Goal: Information Seeking & Learning: Learn about a topic

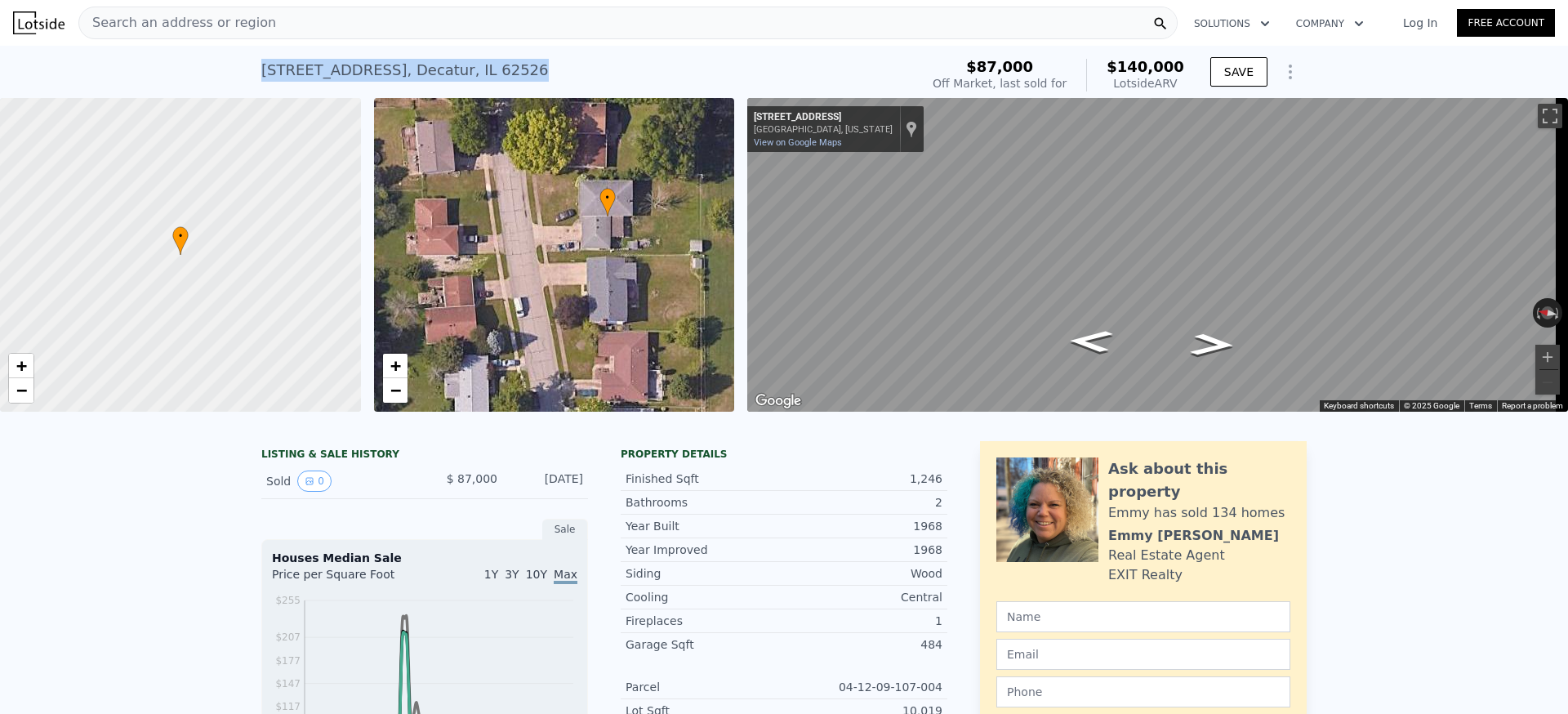
drag, startPoint x: 560, startPoint y: 56, endPoint x: 536, endPoint y: 79, distance: 33.2
click at [536, 79] on div "[STREET_ADDRESS] Sold [DATE] for $87k (~ARV $140k )" at bounding box center [587, 75] width 651 height 46
copy div "[STREET_ADDRESS]"
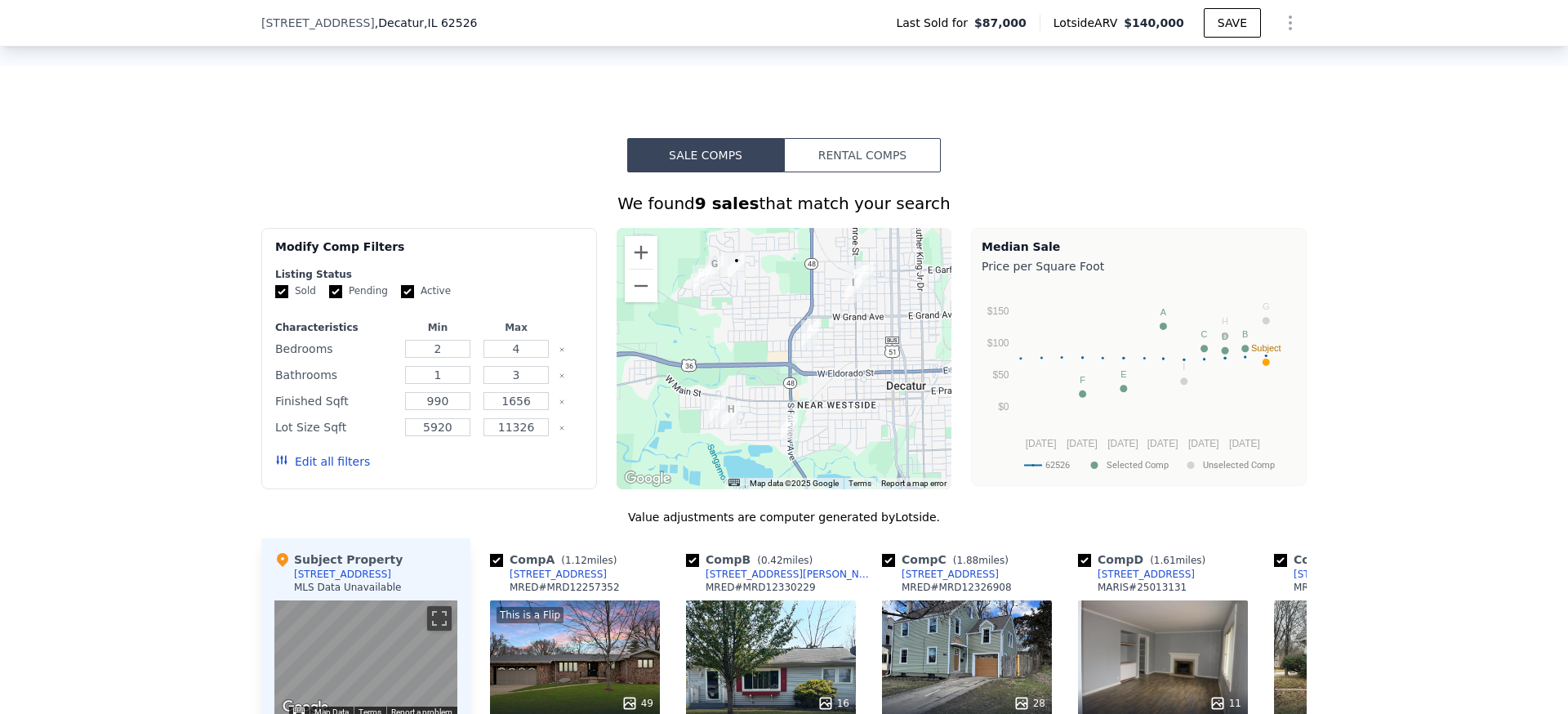
scroll to position [1435, 0]
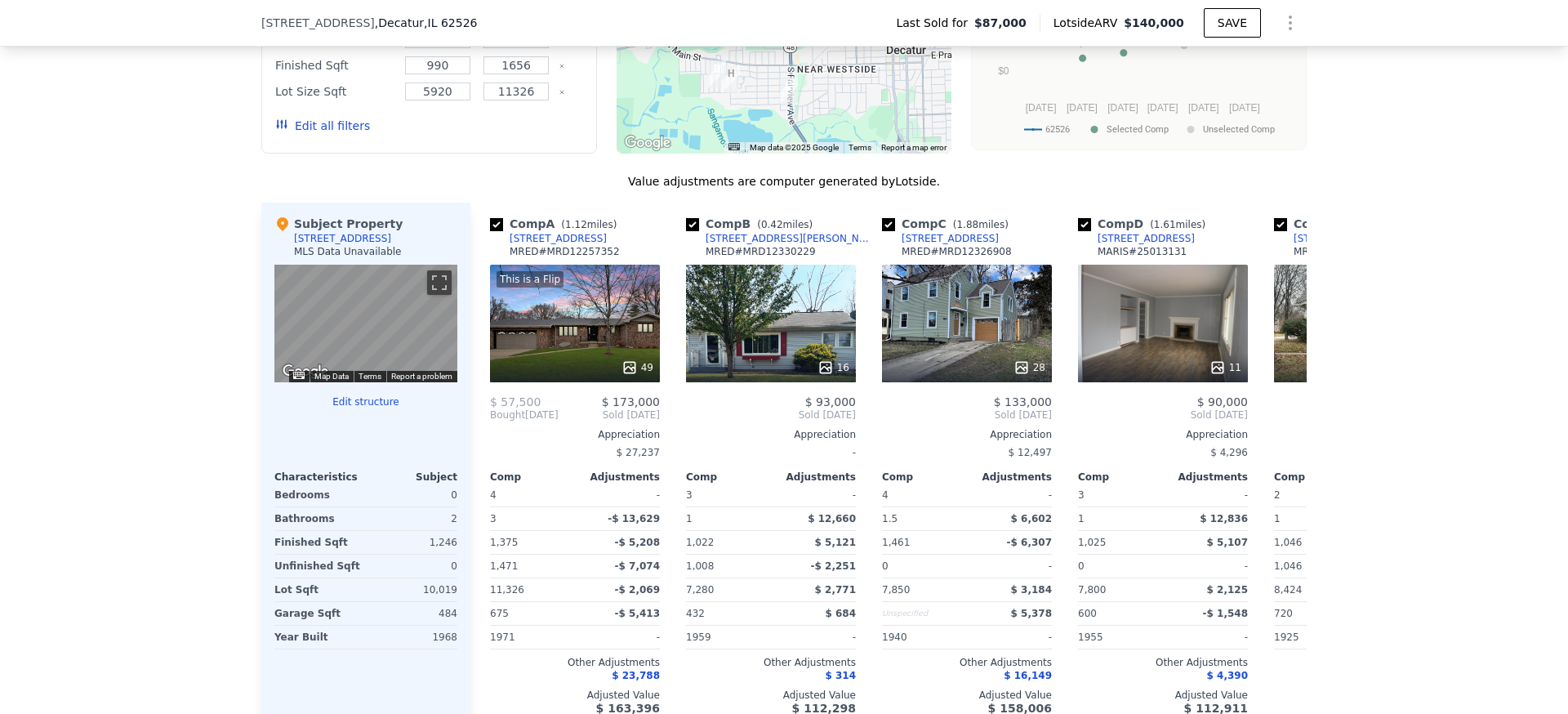
click at [370, 409] on button "Edit structure" at bounding box center [366, 402] width 183 height 13
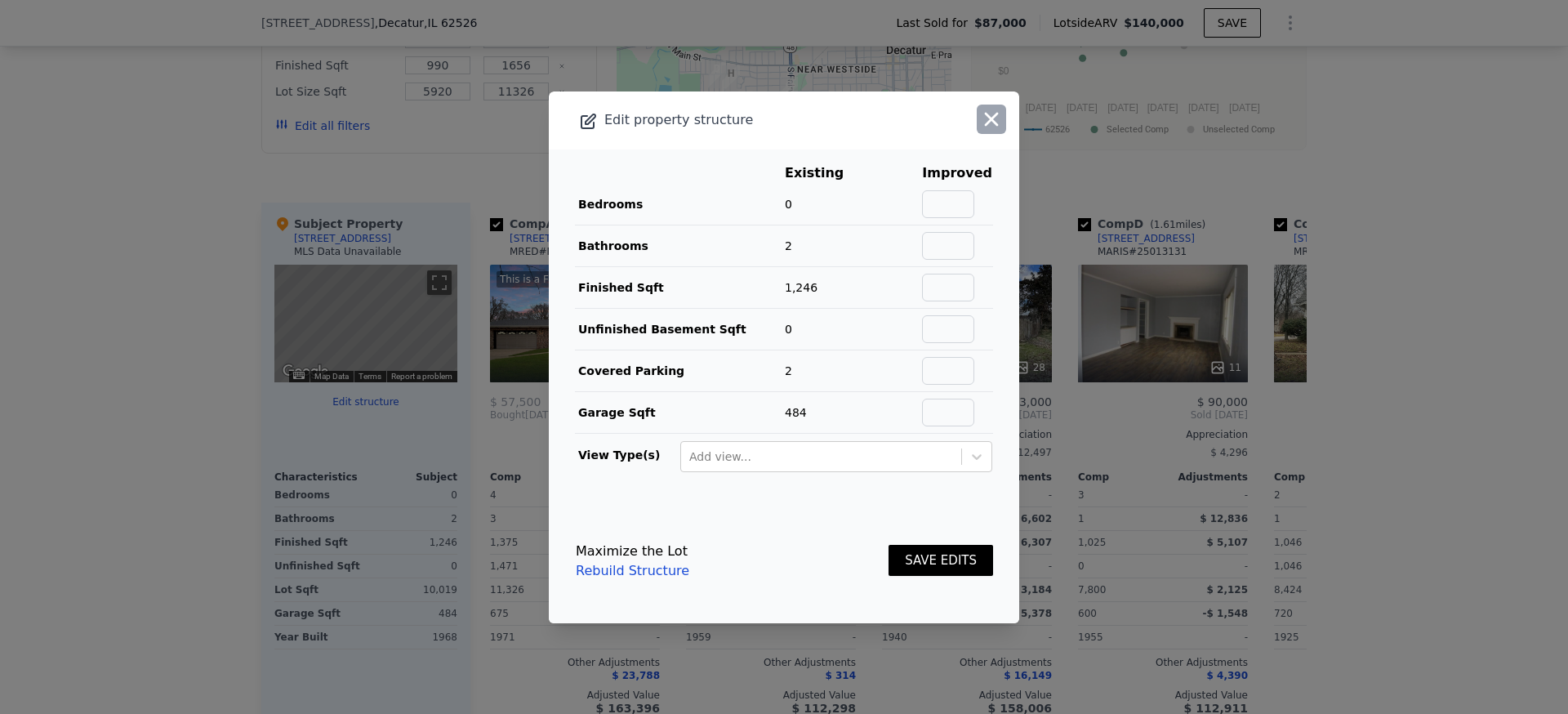
click at [987, 116] on icon "button" at bounding box center [991, 120] width 23 height 23
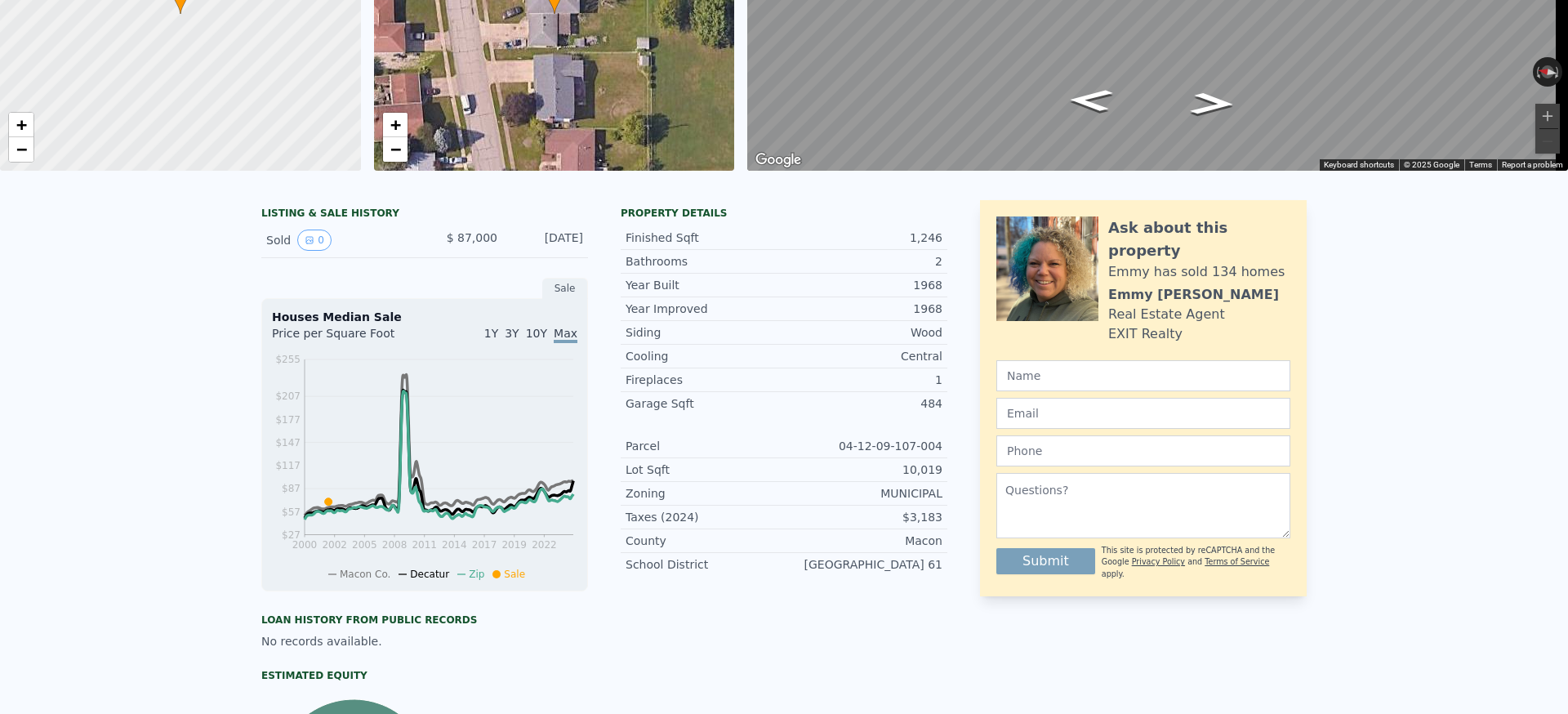
scroll to position [0, 0]
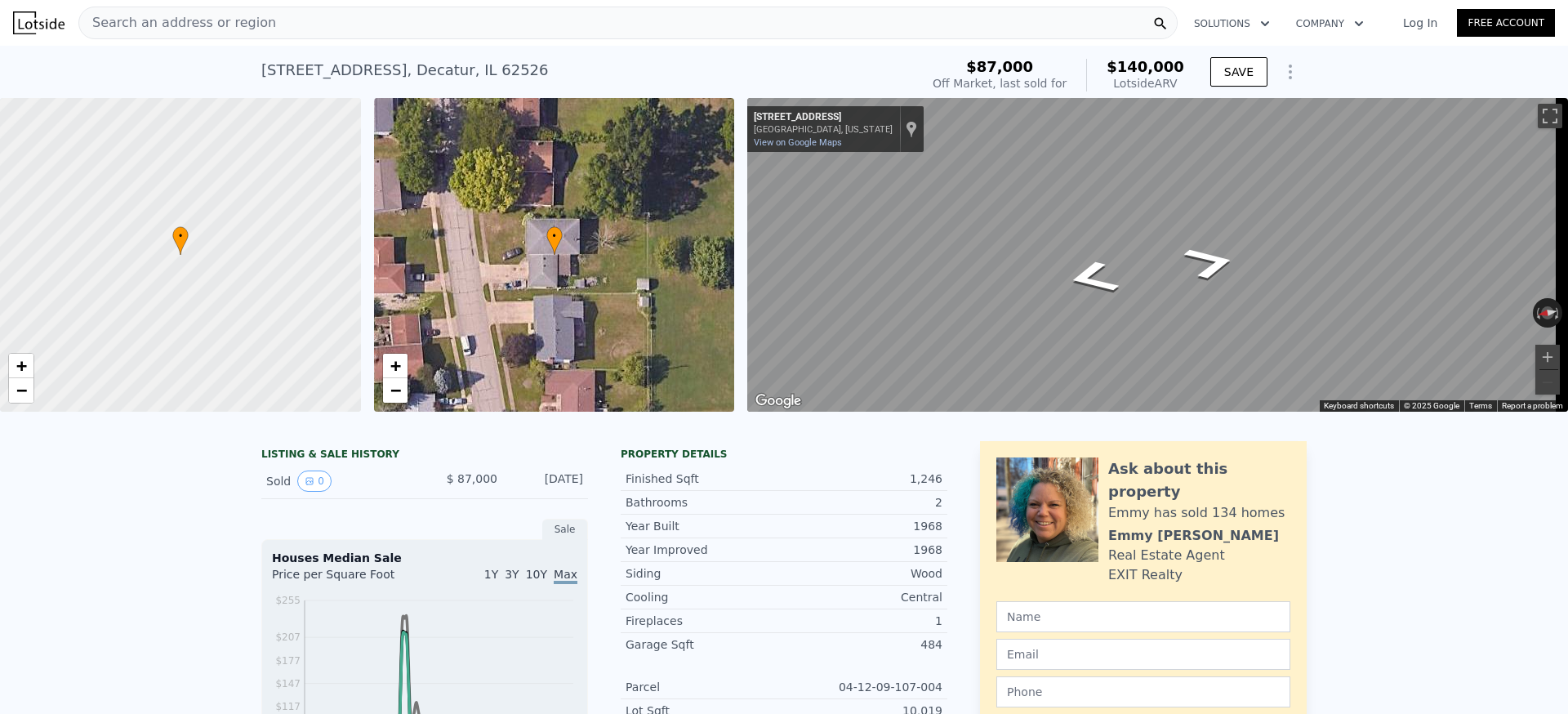
click at [511, 284] on div "• + −" at bounding box center [554, 254] width 361 height 313
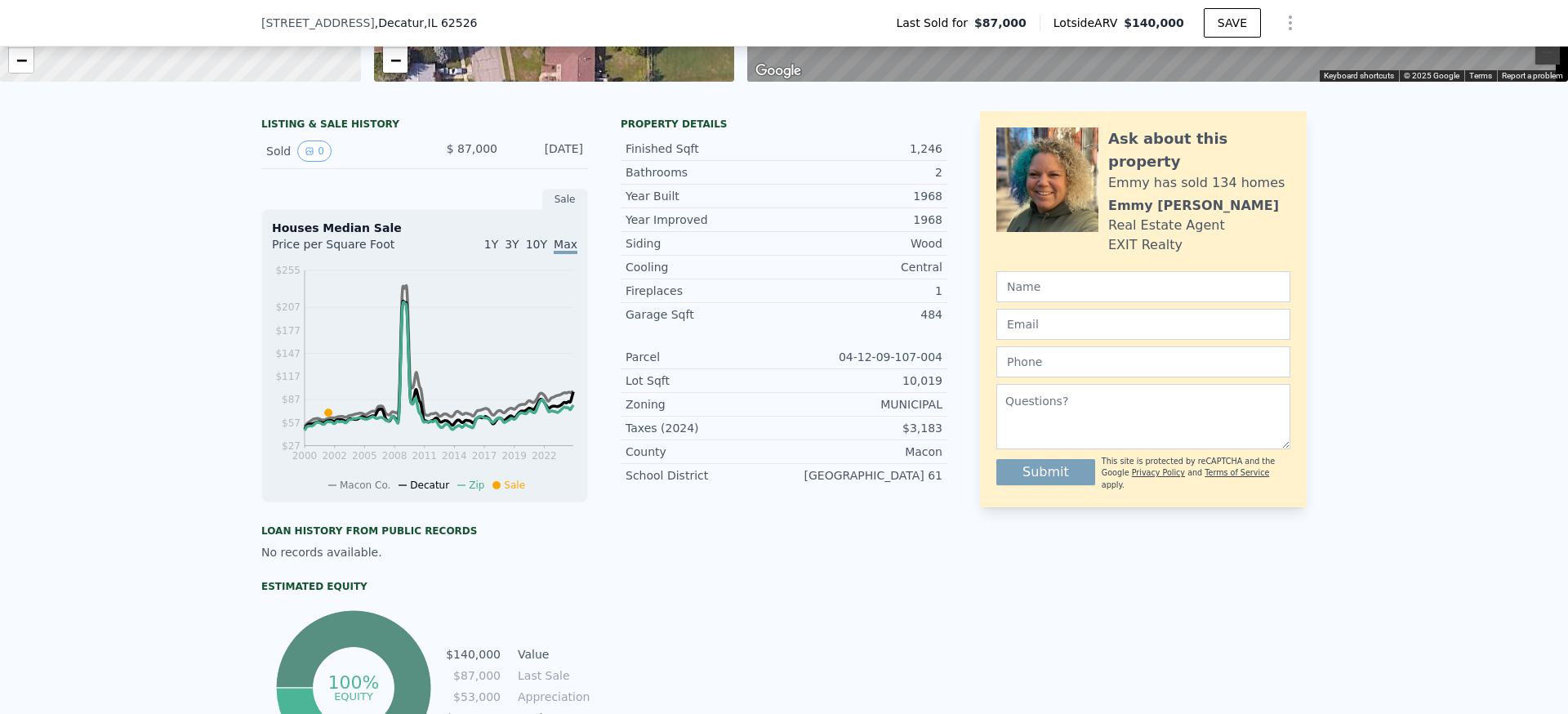
scroll to position [313, 0]
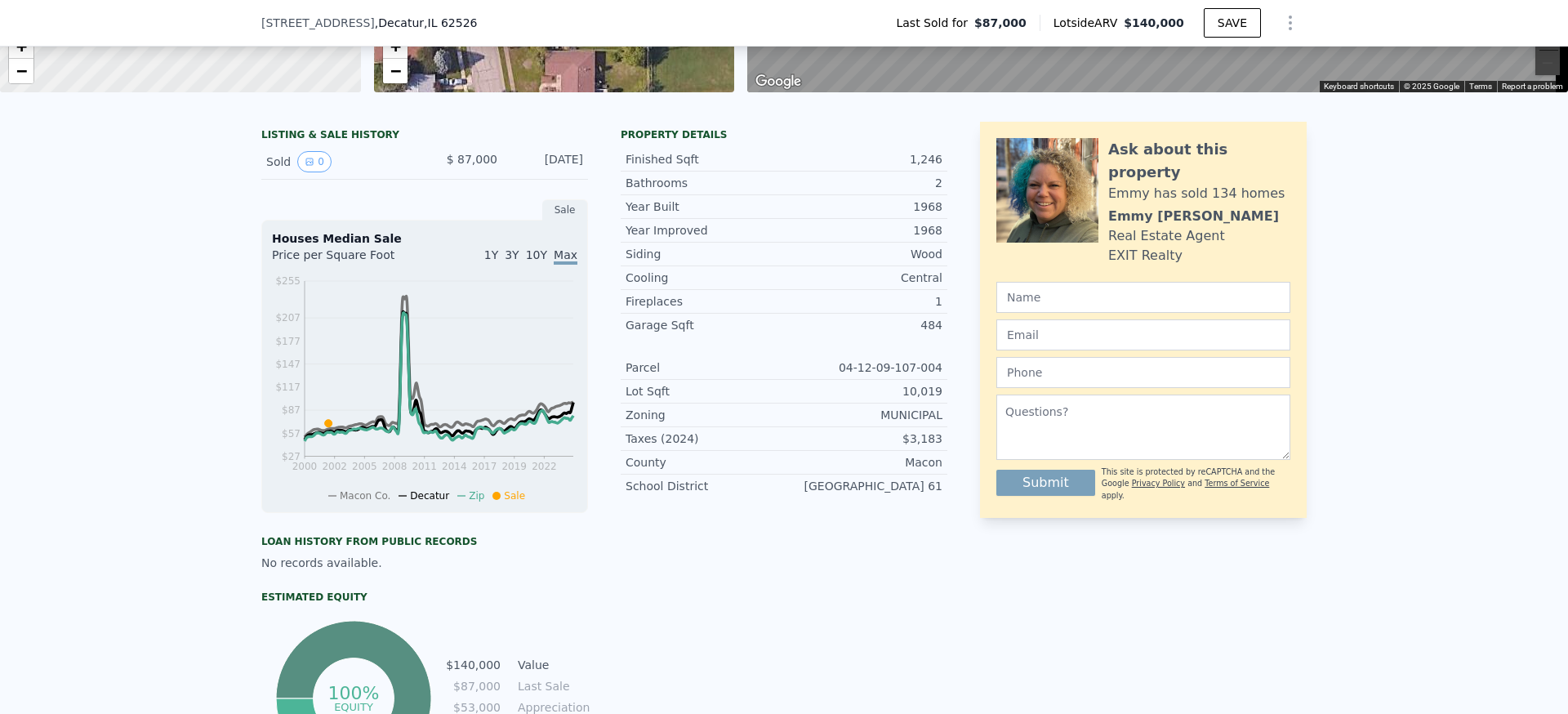
click at [531, 262] on span "10Y" at bounding box center [536, 254] width 21 height 13
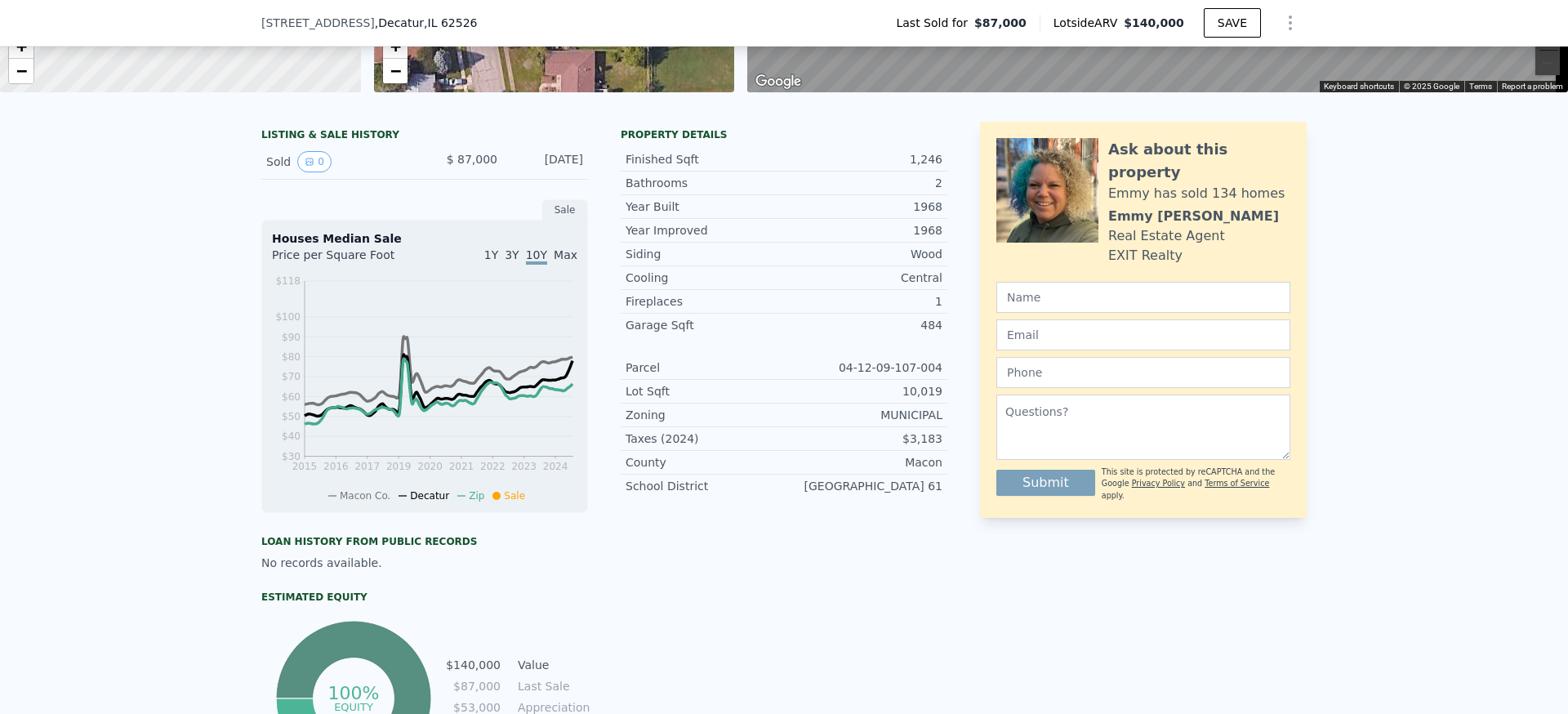
click at [509, 262] on span "3Y" at bounding box center [512, 254] width 14 height 13
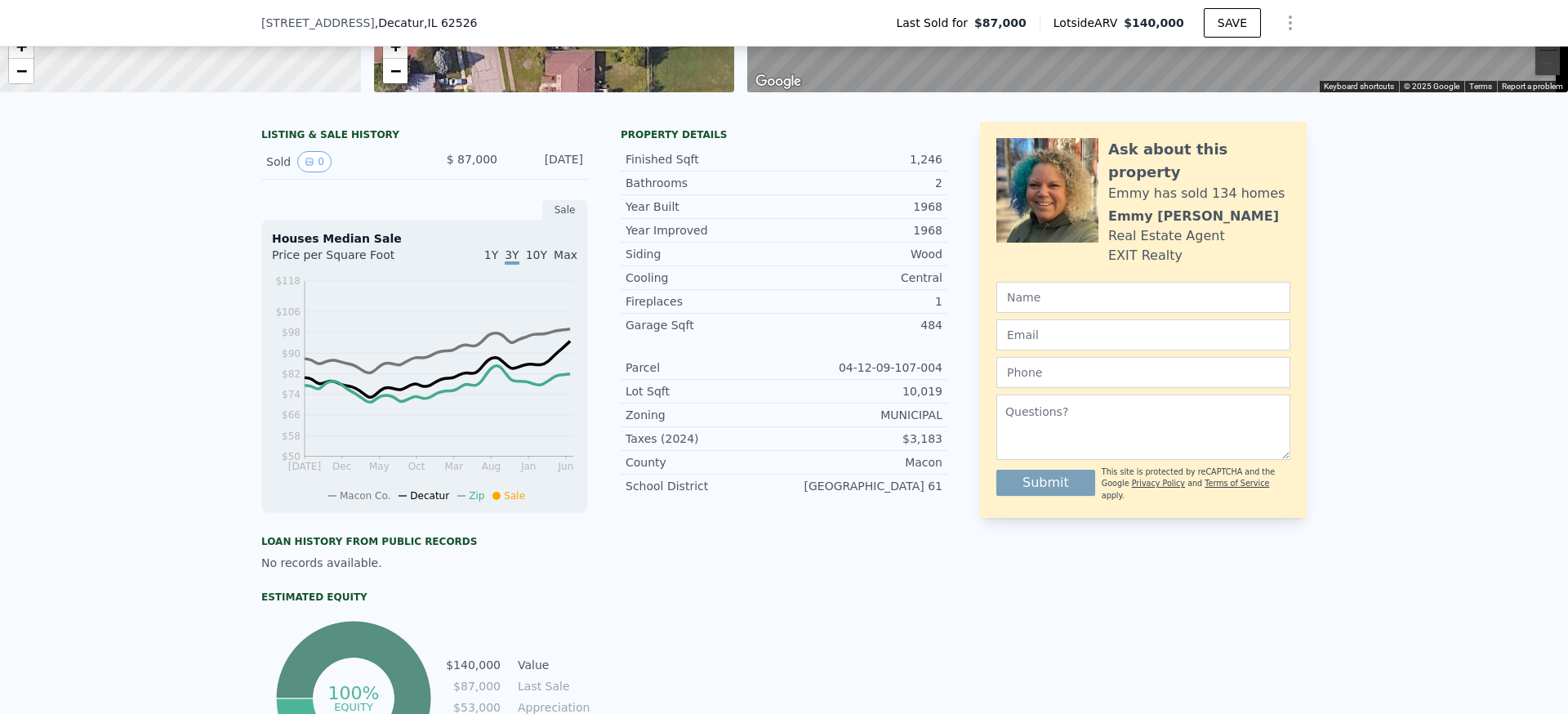
click at [486, 262] on span "1Y" at bounding box center [492, 254] width 14 height 13
click at [561, 262] on span "Max" at bounding box center [566, 254] width 24 height 13
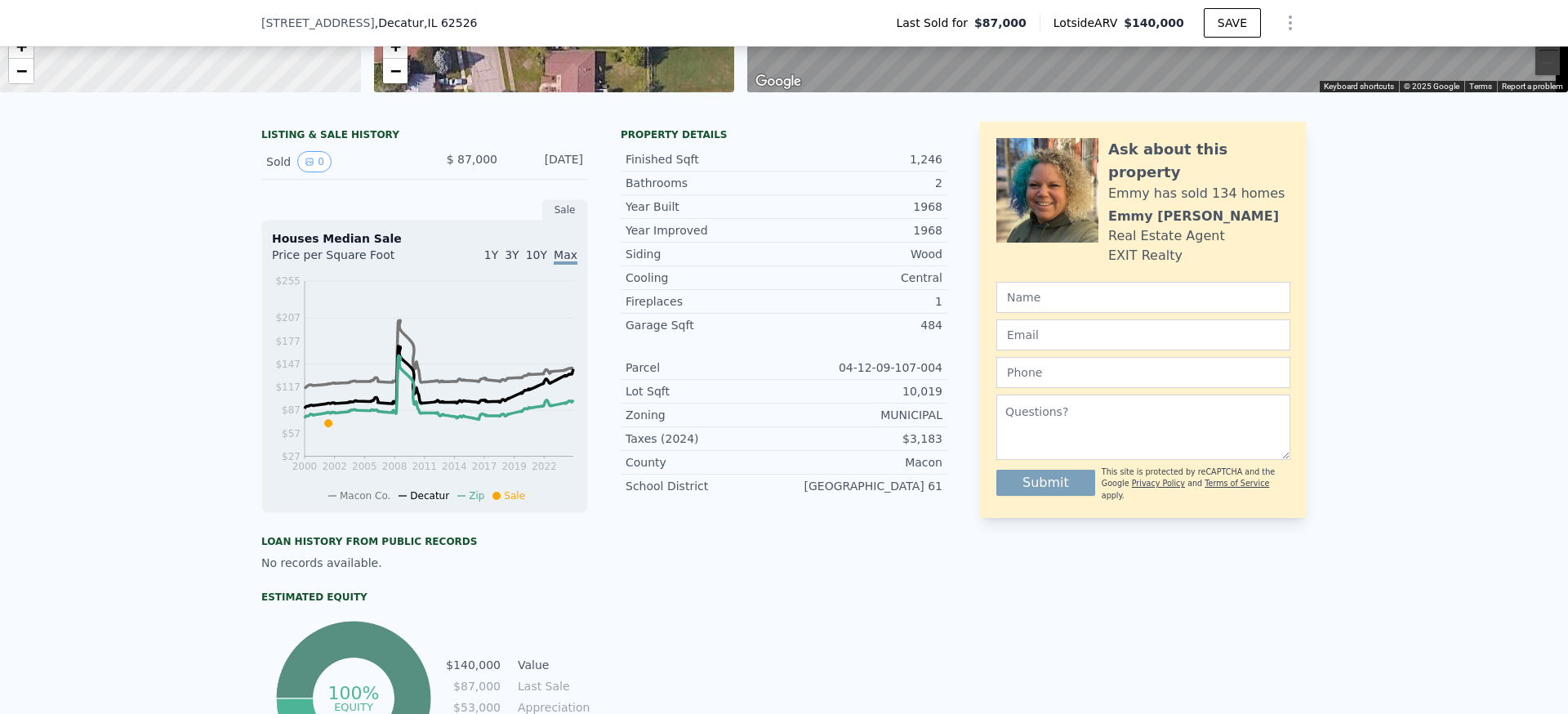
click at [527, 262] on span "10Y" at bounding box center [536, 254] width 21 height 13
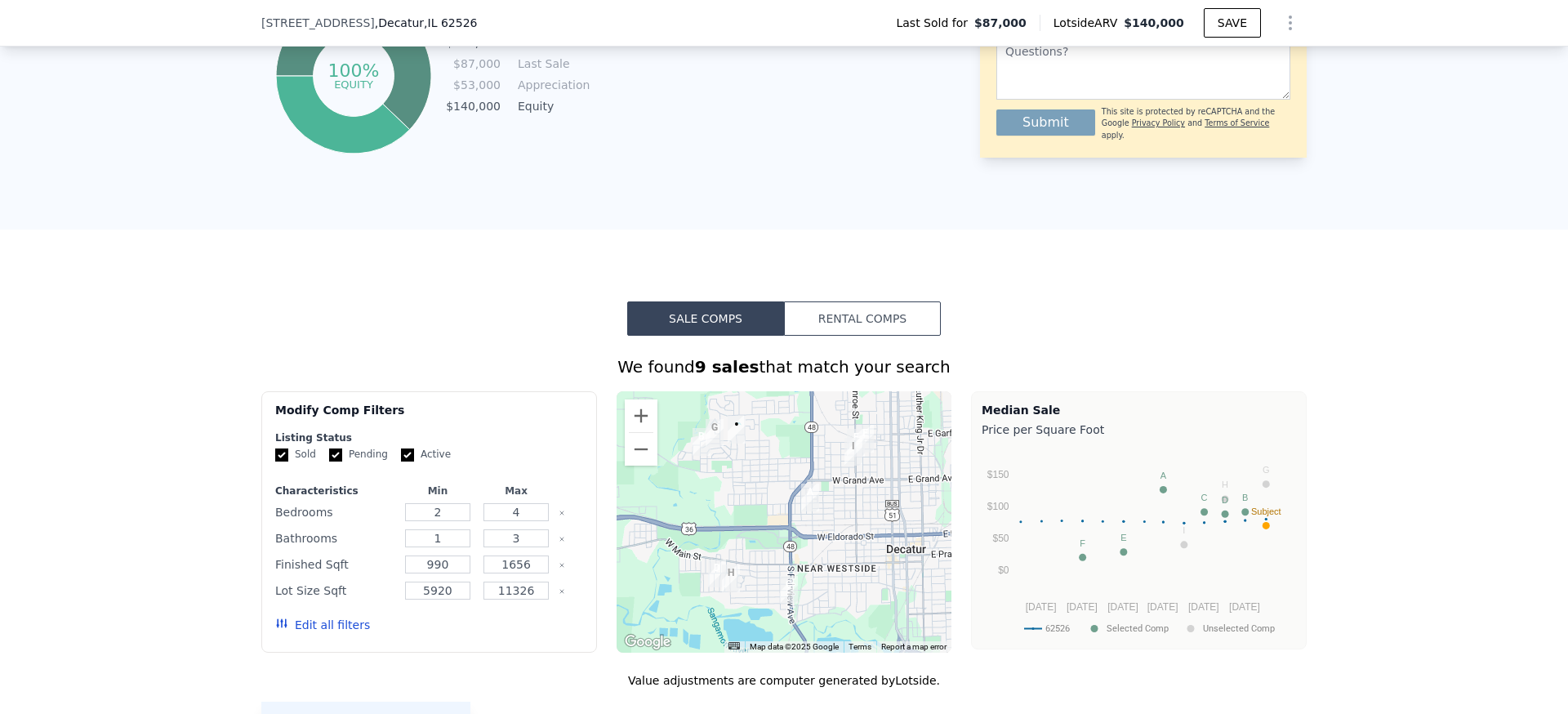
scroll to position [1103, 0]
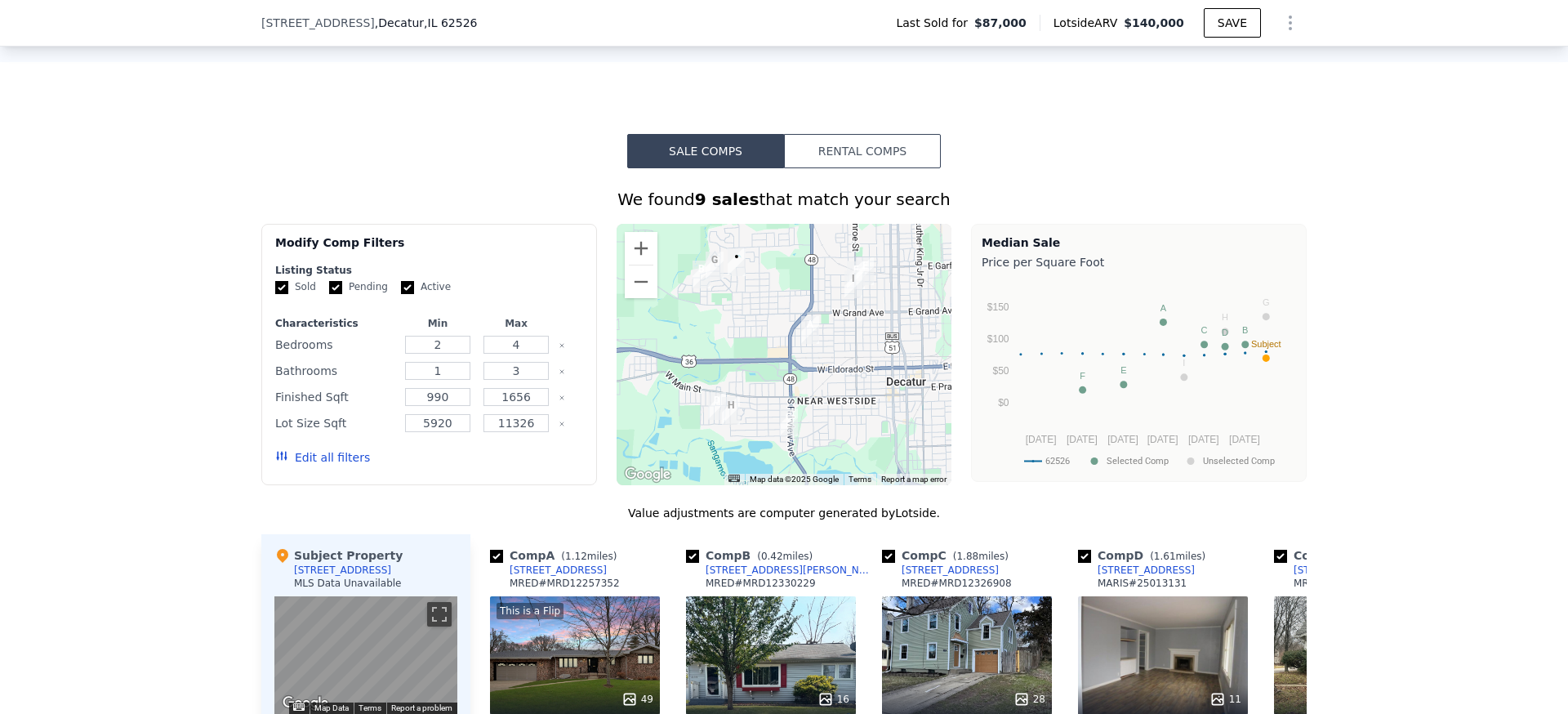
click at [750, 211] on div "We found 9 sales that match your search" at bounding box center [784, 199] width 1045 height 23
click at [751, 209] on strong "9 sales" at bounding box center [727, 199] width 64 height 20
click at [169, 219] on div "We found 9 sales that match your search Filters Map Prices Modify Comp Filters …" at bounding box center [784, 628] width 1568 height 920
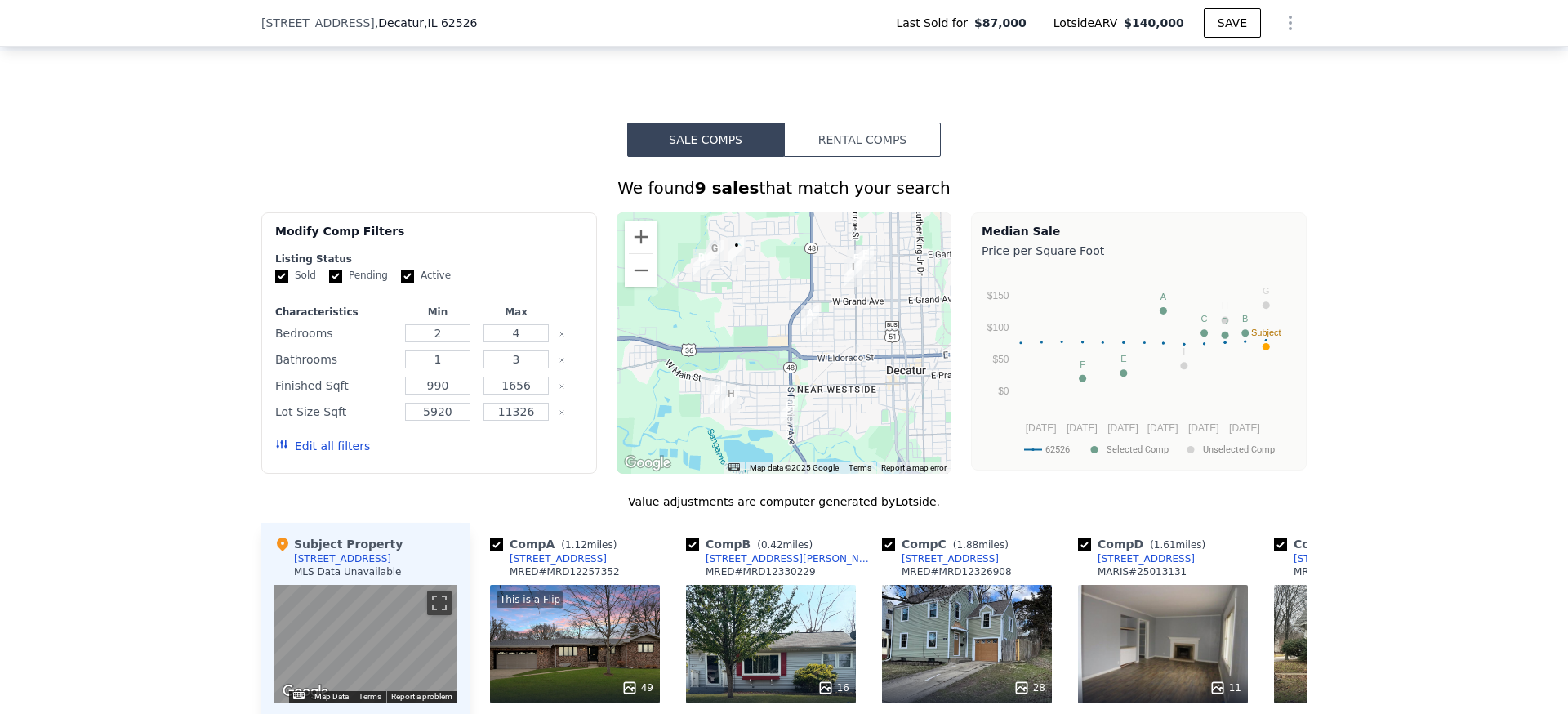
scroll to position [1528, 0]
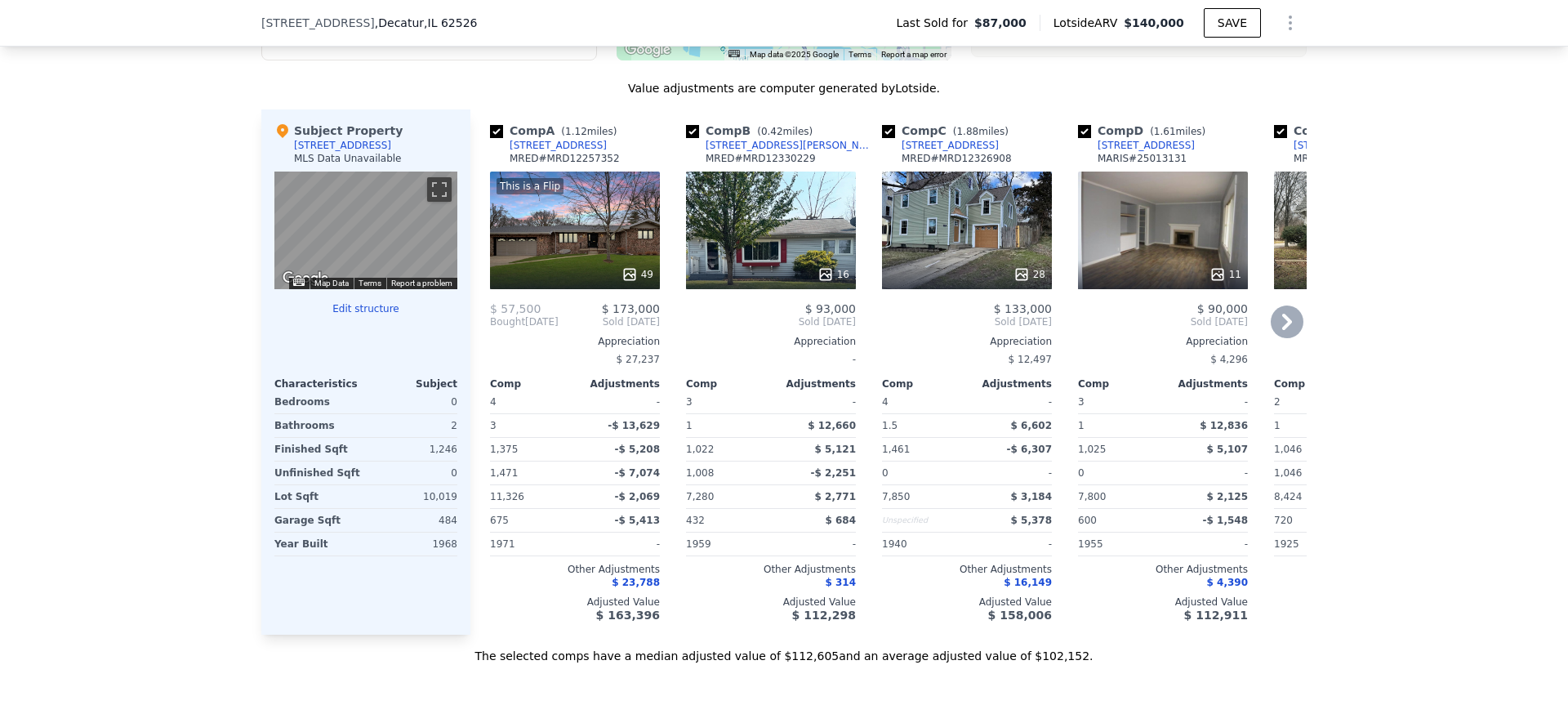
click at [491, 138] on input "checkbox" at bounding box center [496, 131] width 13 height 13
checkbox input "false"
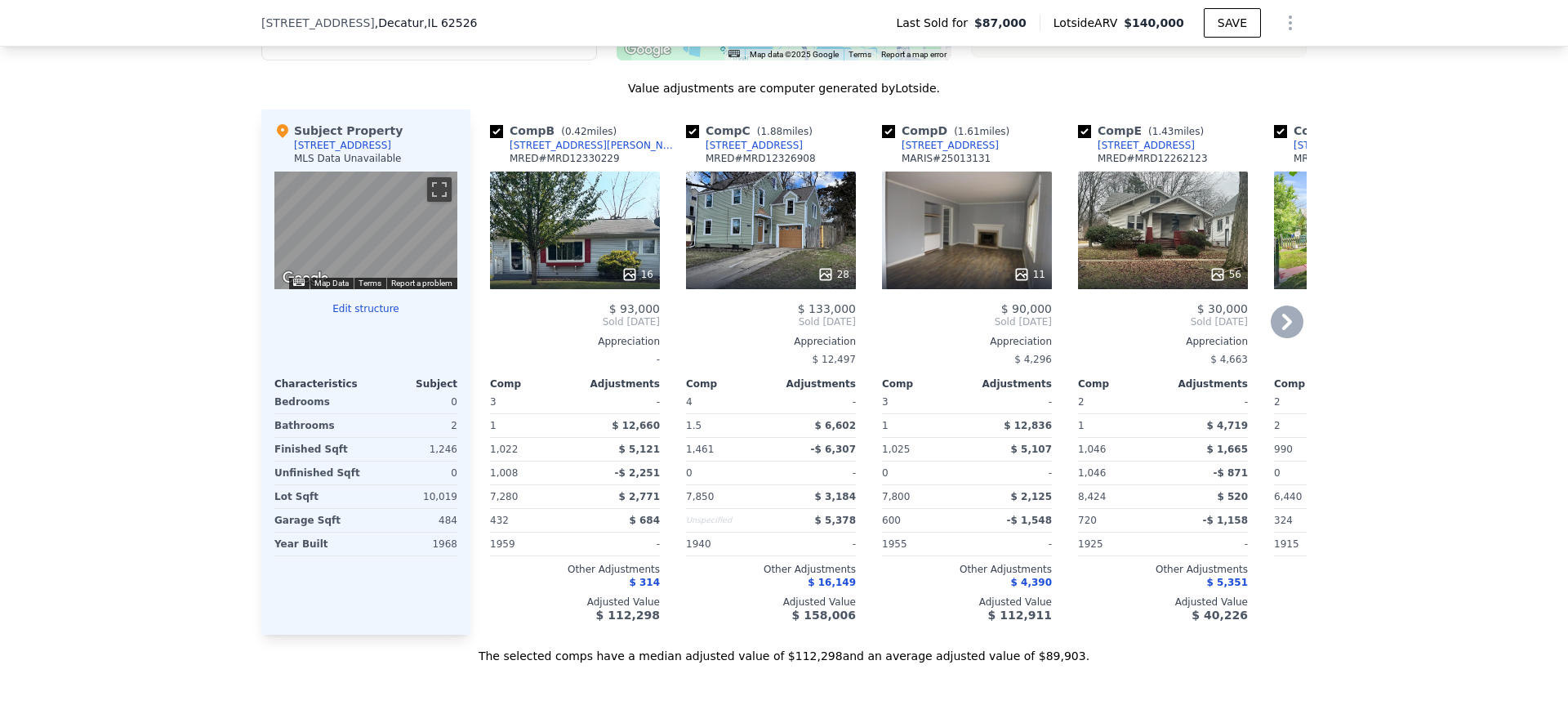
click at [490, 138] on input "checkbox" at bounding box center [496, 131] width 13 height 13
checkbox input "false"
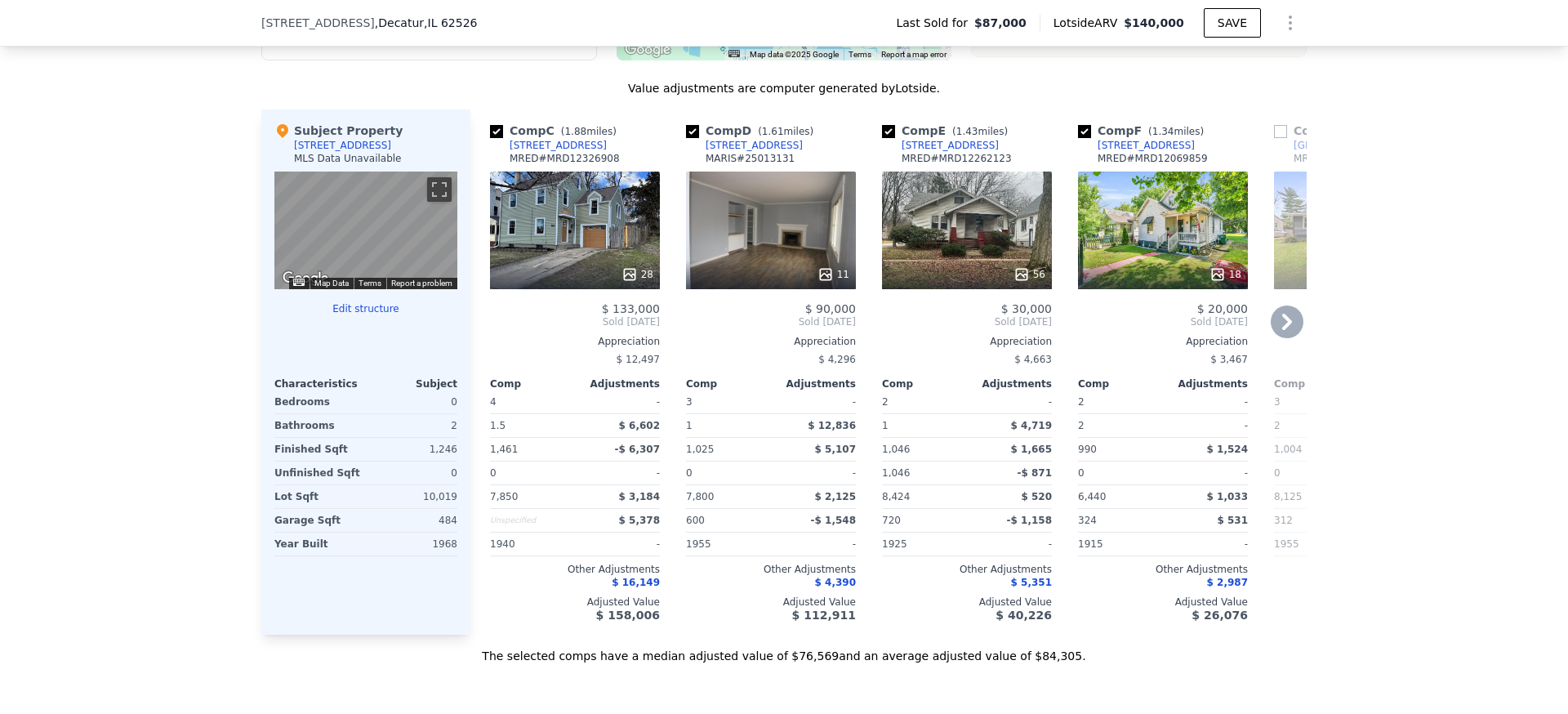
click at [490, 138] on input "checkbox" at bounding box center [496, 131] width 13 height 13
checkbox input "false"
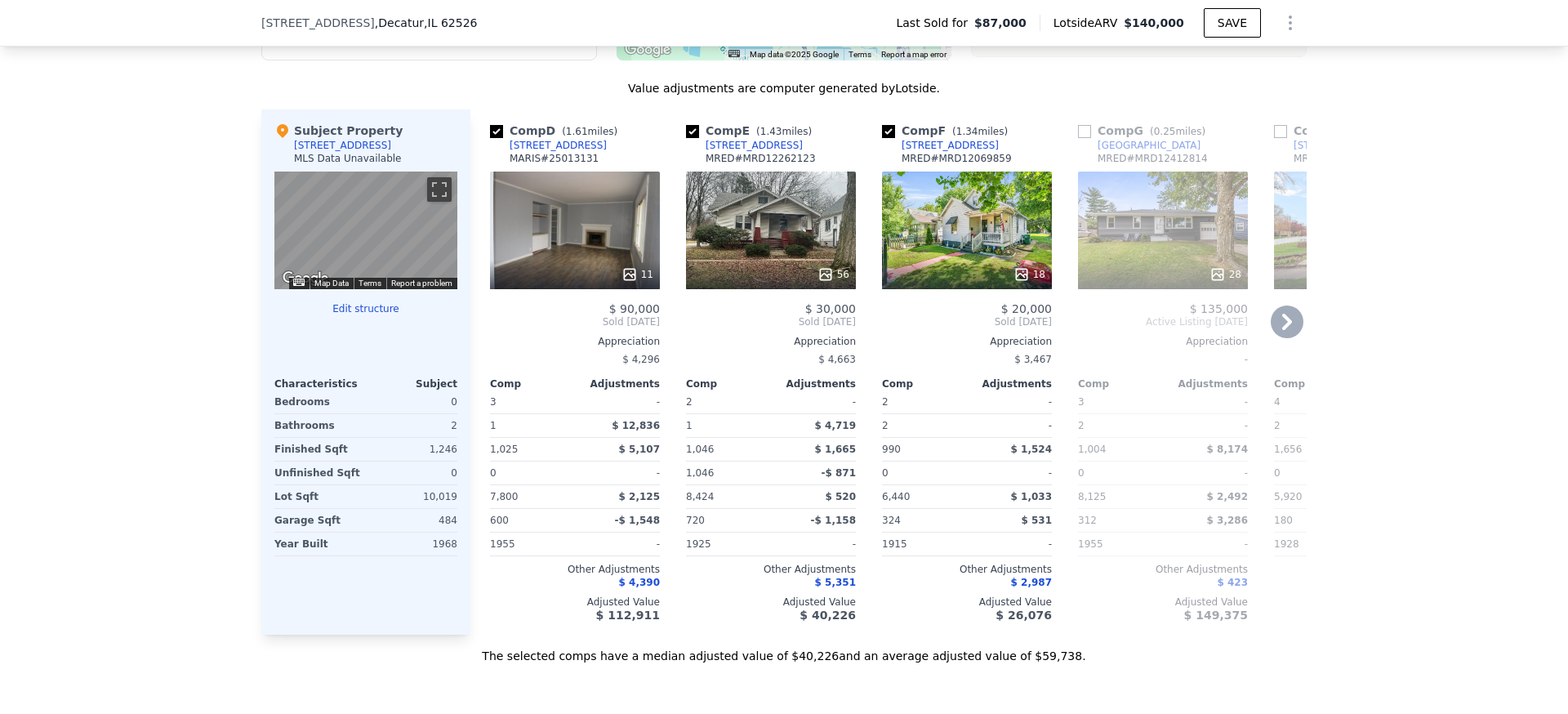
click at [496, 138] on input "checkbox" at bounding box center [496, 131] width 13 height 13
checkbox input "false"
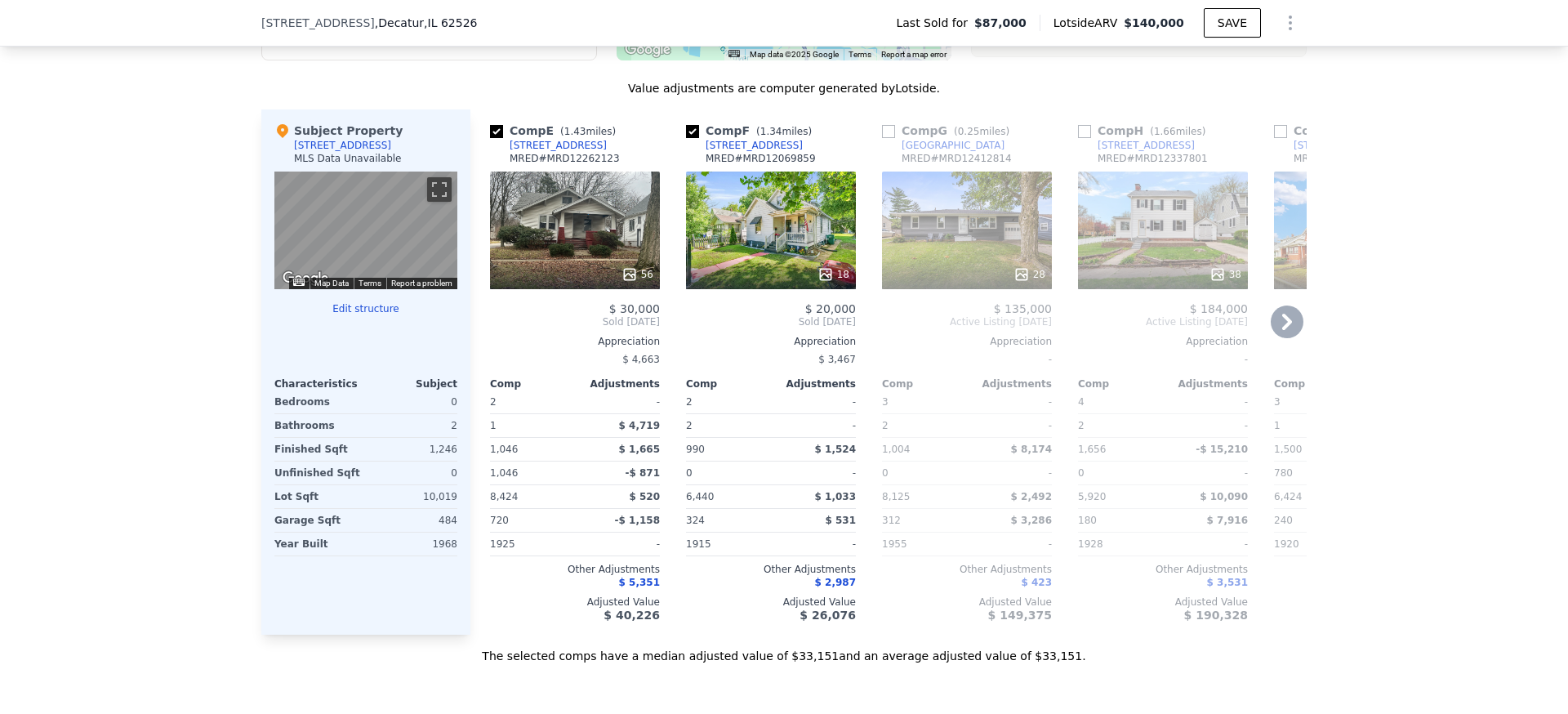
click at [496, 138] on input "checkbox" at bounding box center [496, 131] width 13 height 13
checkbox input "false"
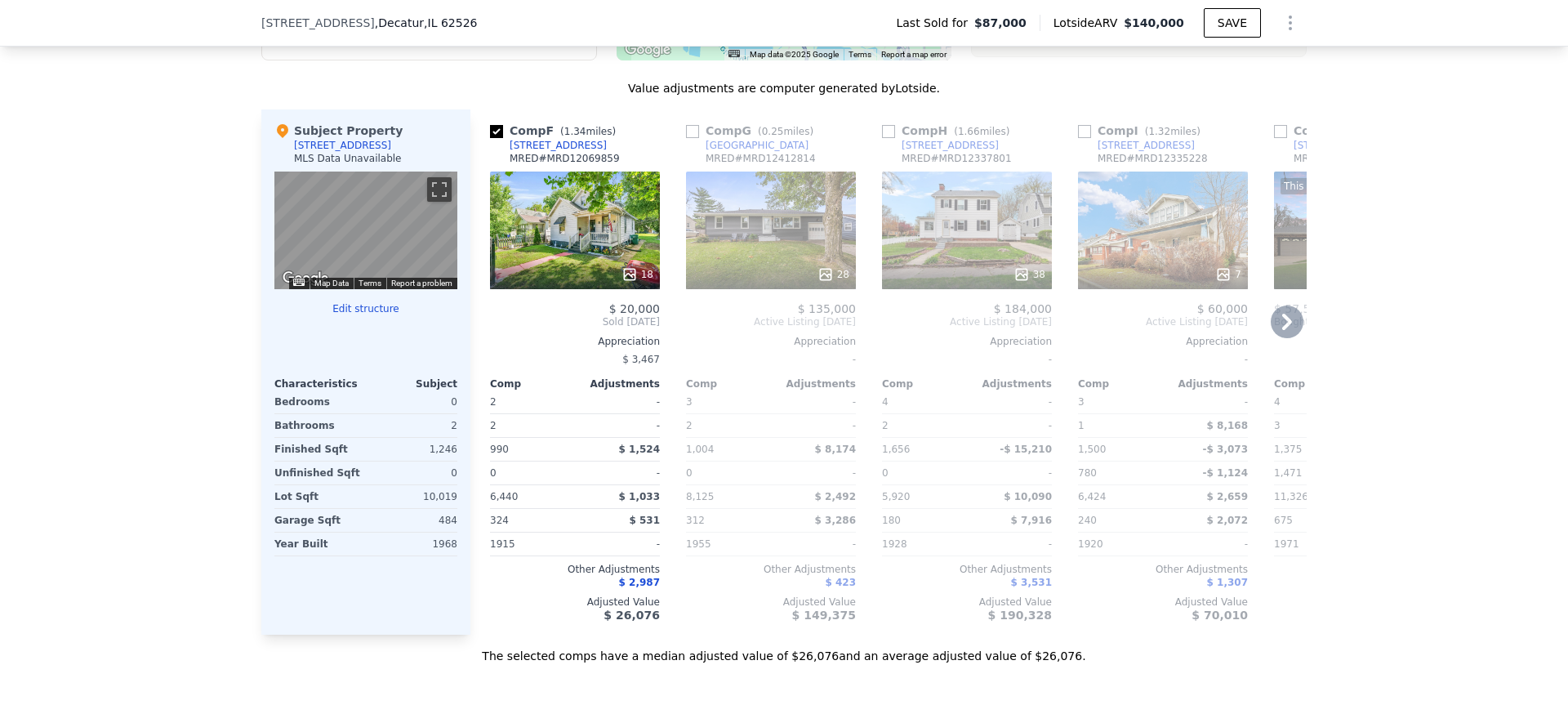
click at [496, 138] on input "checkbox" at bounding box center [496, 131] width 13 height 13
click at [494, 138] on input "checkbox" at bounding box center [496, 131] width 13 height 13
click at [100, 195] on div "We found 9 sales that match your search Filters Map Prices Modify Comp Filters …" at bounding box center [784, 203] width 1568 height 920
click at [490, 138] on input "checkbox" at bounding box center [496, 131] width 13 height 13
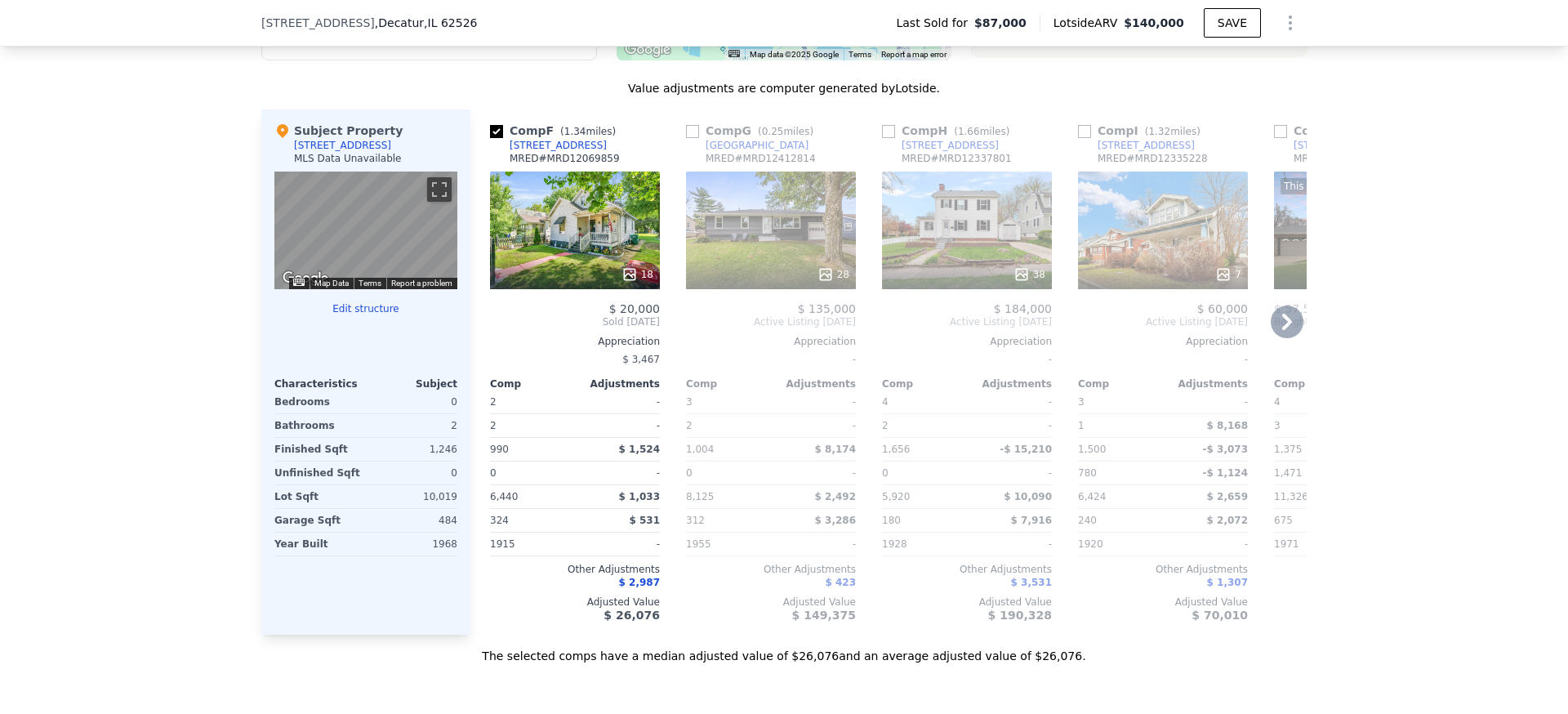
click at [490, 138] on input "checkbox" at bounding box center [496, 131] width 13 height 13
checkbox input "true"
click at [1273, 334] on icon at bounding box center [1287, 321] width 33 height 33
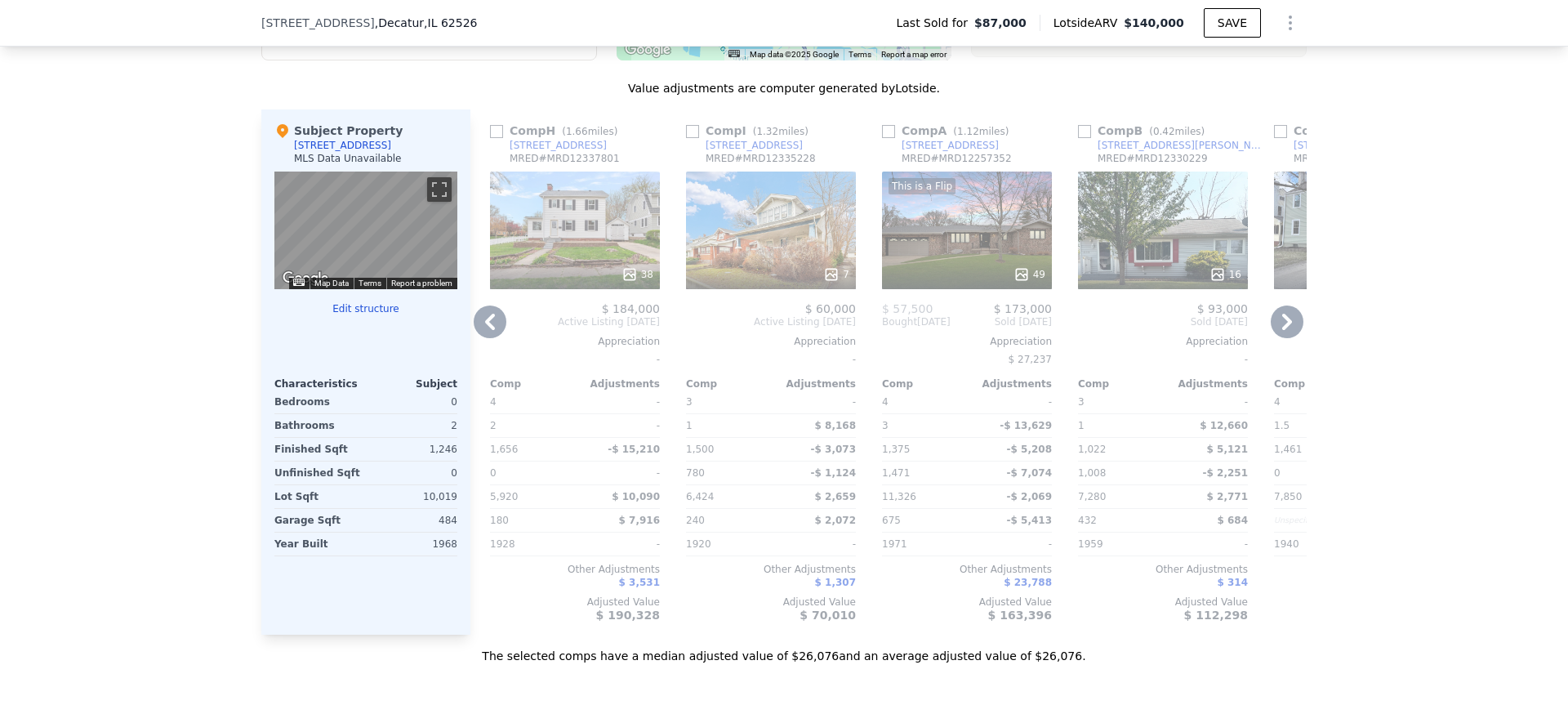
click at [1273, 334] on icon at bounding box center [1287, 321] width 33 height 33
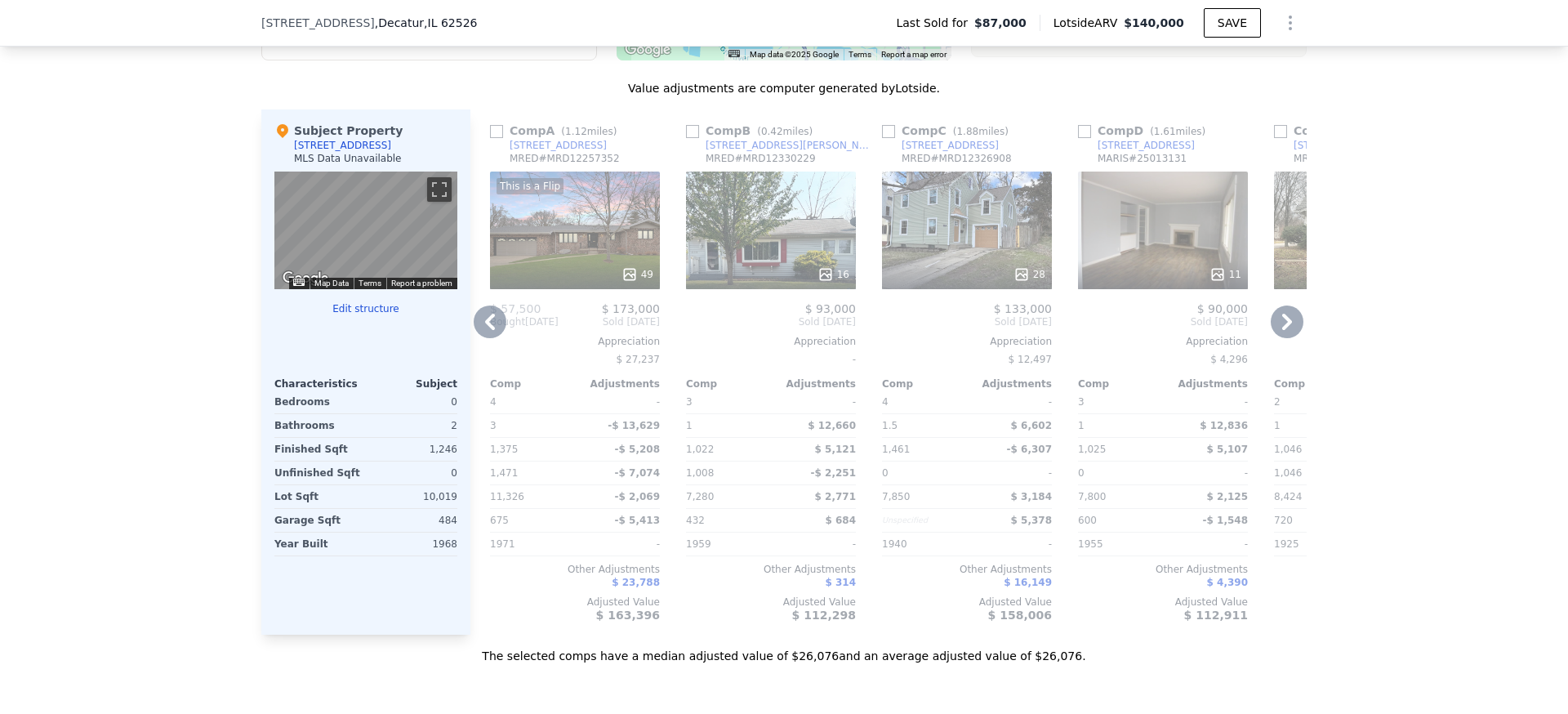
click at [1273, 334] on icon at bounding box center [1287, 321] width 33 height 33
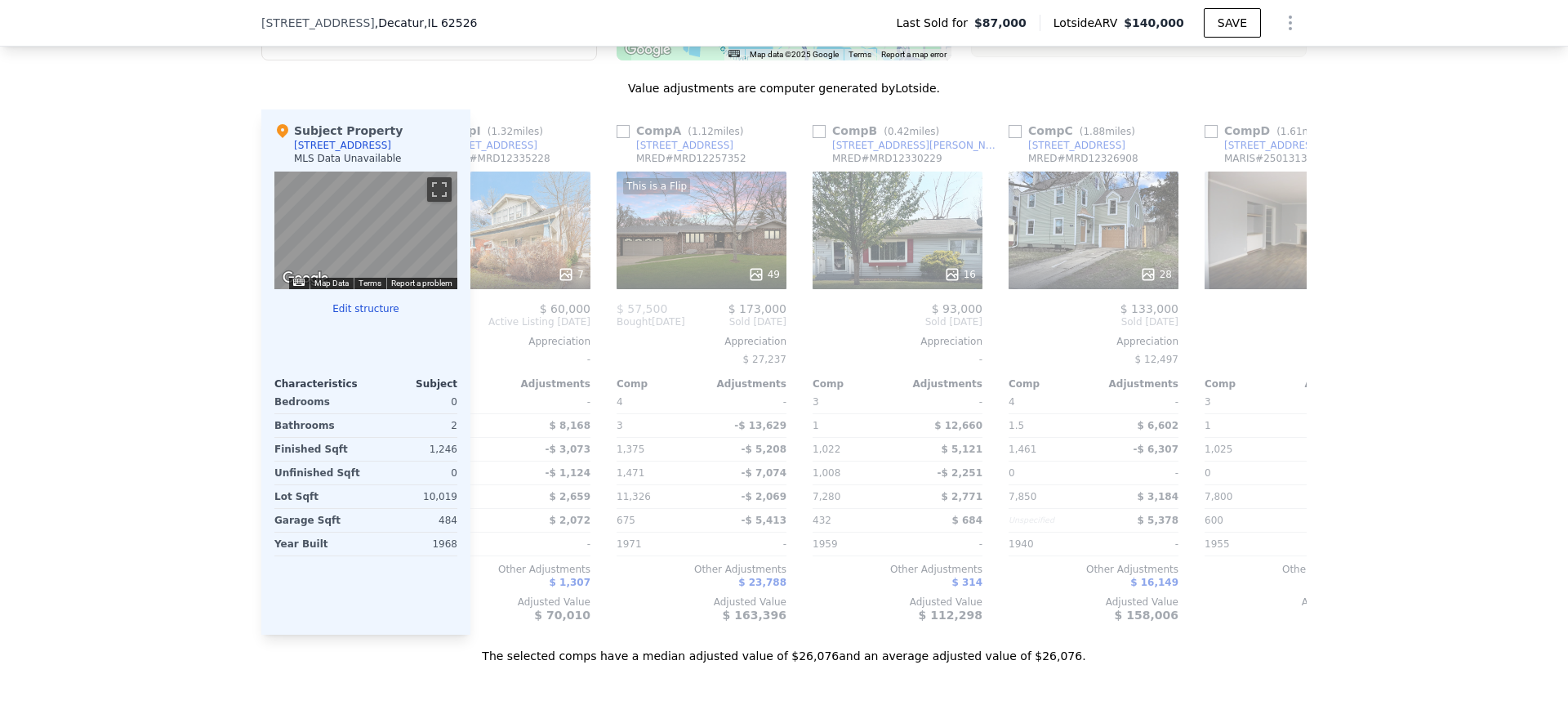
scroll to position [0, 0]
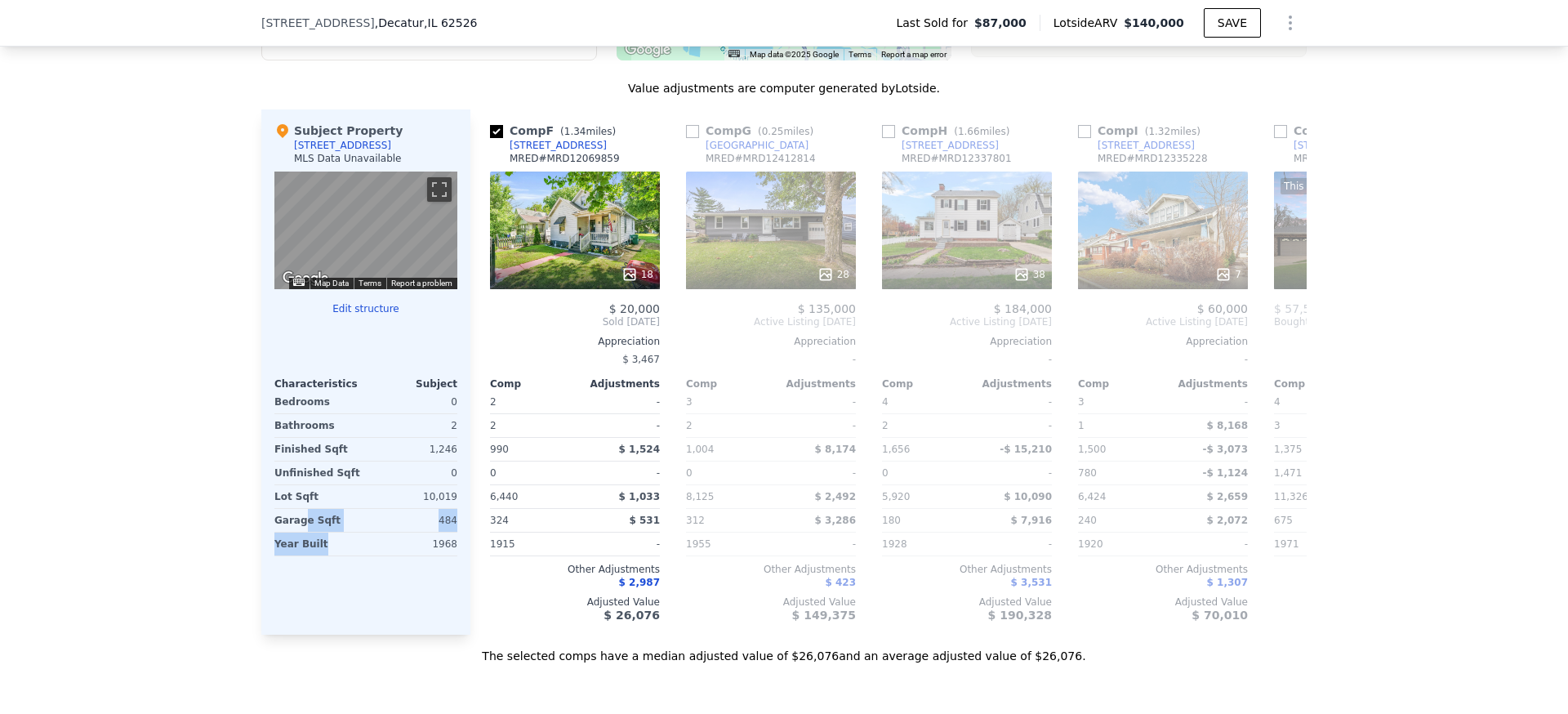
drag, startPoint x: 301, startPoint y: 525, endPoint x: 320, endPoint y: 577, distance: 55.4
click at [310, 579] on div "Subject Property 1826 N Oakcrest Ave MLS Data Unavailable ← Move left → Move ri…" at bounding box center [366, 372] width 209 height 525
click at [395, 552] on div "1968" at bounding box center [413, 544] width 88 height 23
